Goal: Check status: Check status

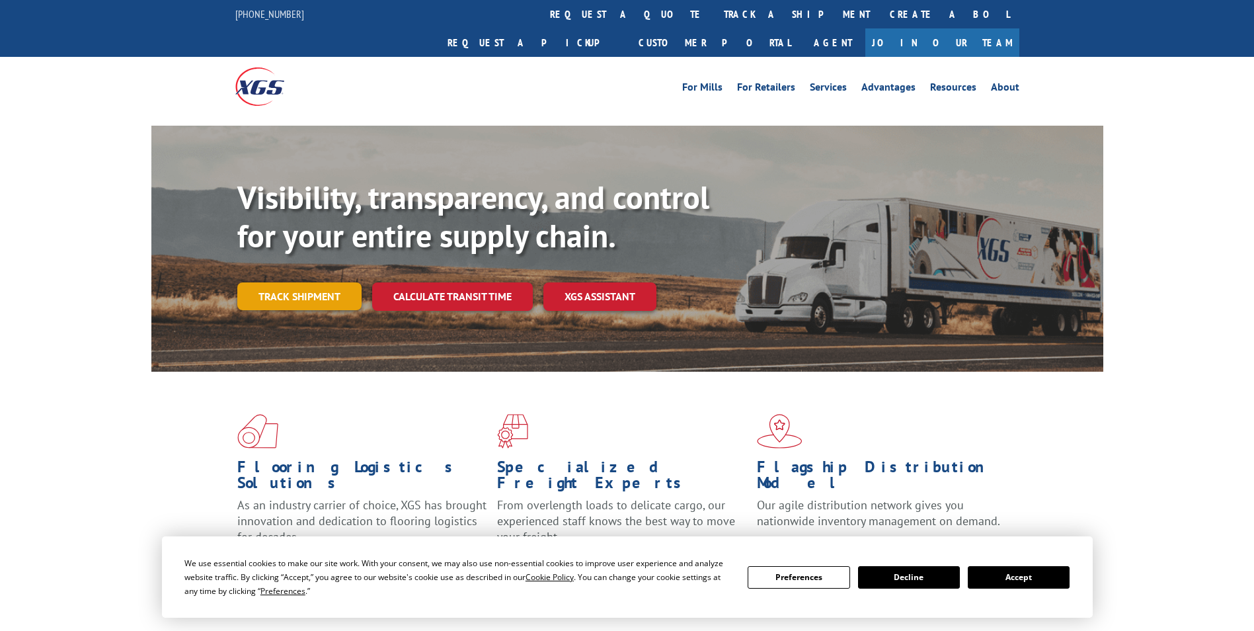
click at [266, 282] on link "Track shipment" at bounding box center [299, 296] width 124 height 28
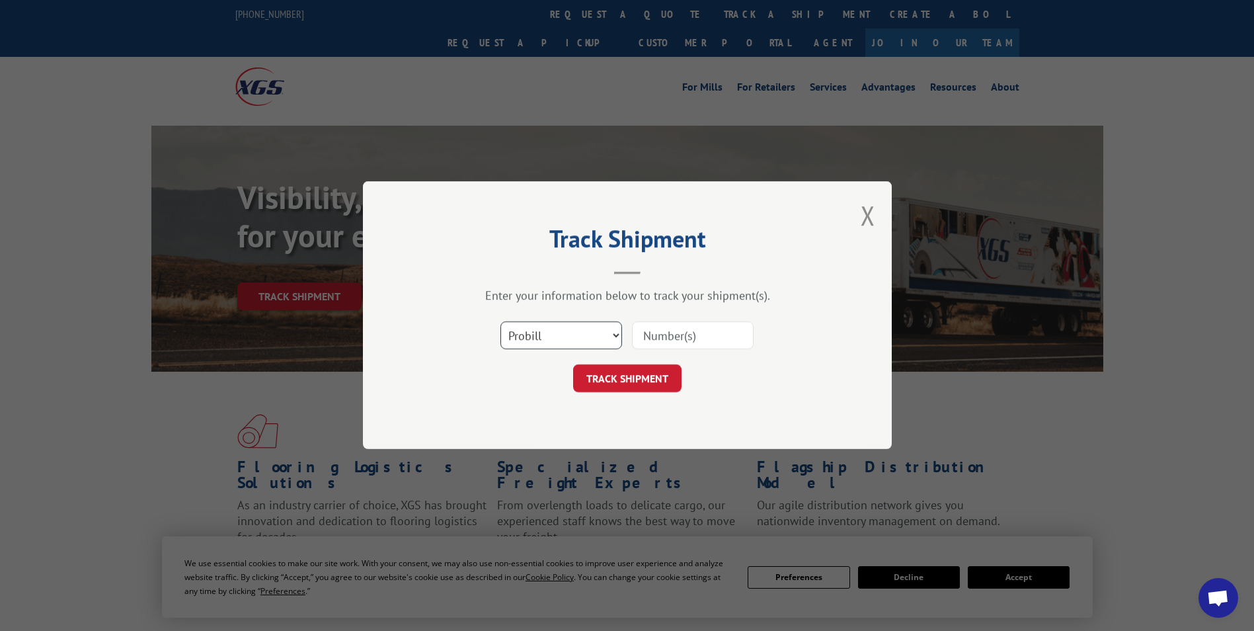
drag, startPoint x: 573, startPoint y: 341, endPoint x: 567, endPoint y: 347, distance: 9.4
click at [573, 341] on select "Select category... Probill BOL PO" at bounding box center [562, 336] width 122 height 28
select select "bol"
click at [501, 322] on select "Select category... Probill BOL PO" at bounding box center [562, 336] width 122 height 28
click at [692, 342] on input at bounding box center [693, 336] width 122 height 28
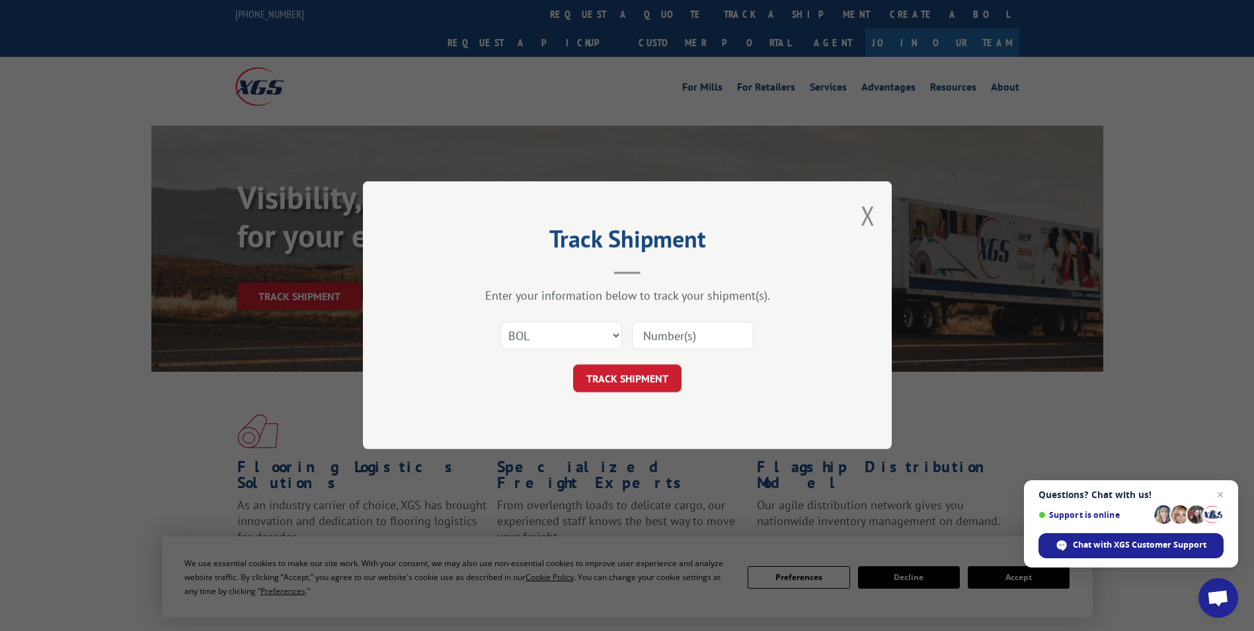
paste input "5590464"
type input "5590464"
click at [643, 377] on button "TRACK SHIPMENT" at bounding box center [627, 379] width 108 height 28
